Goal: Find specific page/section: Find specific page/section

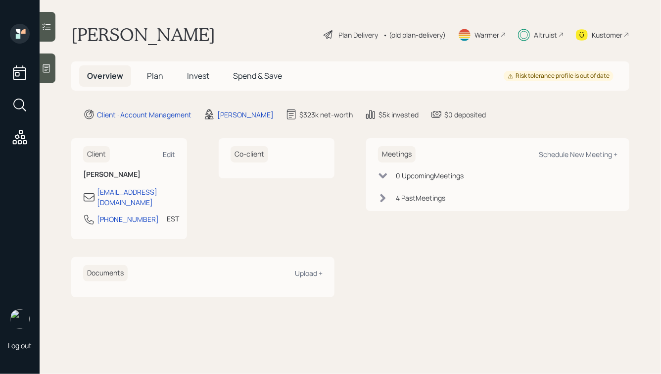
click at [145, 81] on h5 "Plan" at bounding box center [155, 75] width 32 height 21
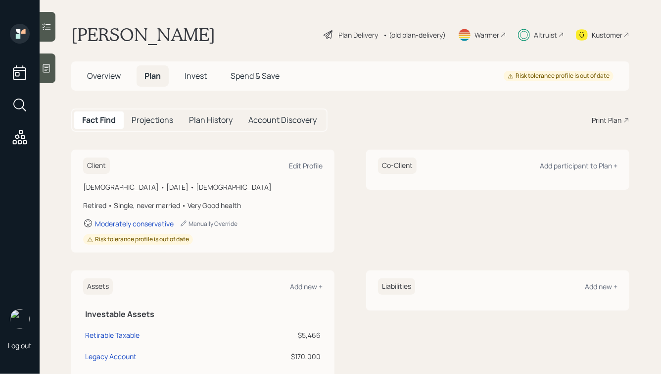
click at [536, 34] on div "Altruist" at bounding box center [545, 35] width 23 height 10
